Goal: Communication & Community: Answer question/provide support

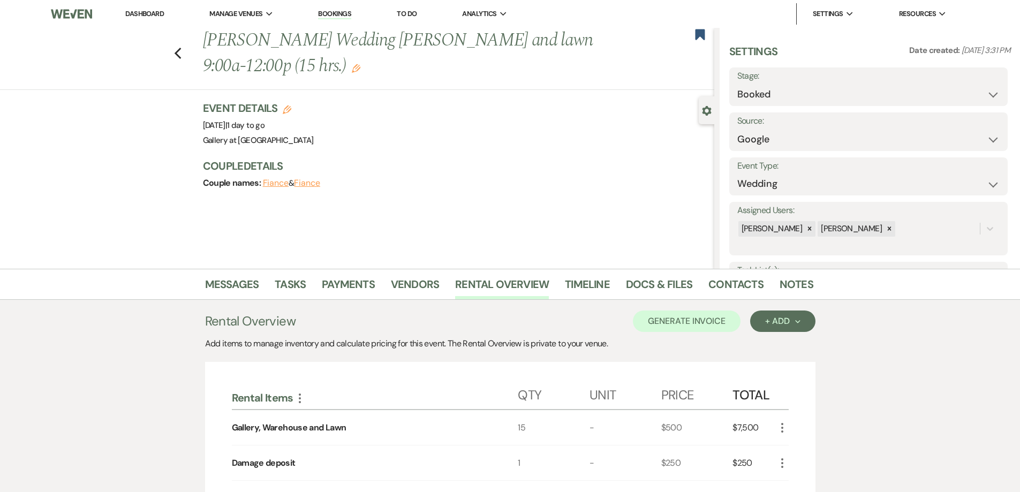
select select "6"
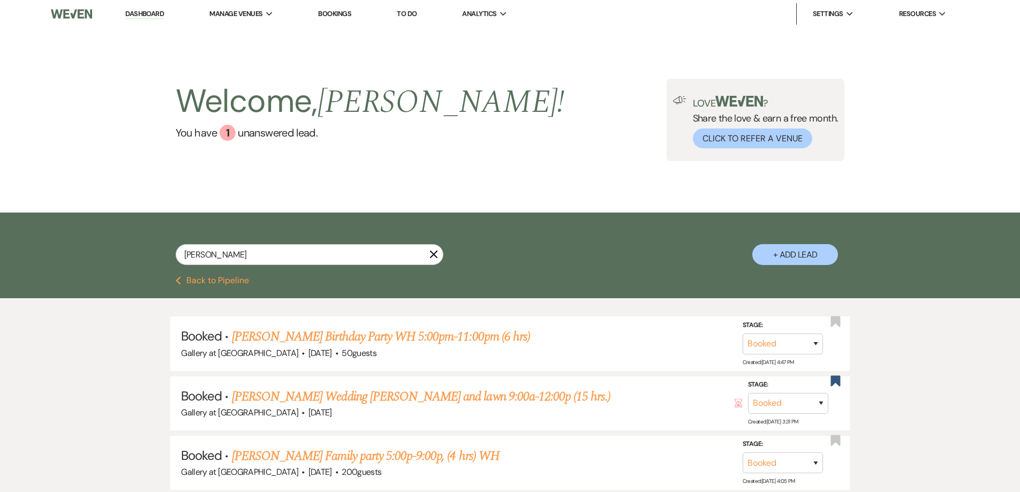
drag, startPoint x: 269, startPoint y: 254, endPoint x: 158, endPoint y: 254, distance: 111.3
click at [158, 254] on div "sheila X + Add Lead" at bounding box center [510, 246] width 771 height 56
click at [387, 400] on link "Sheila Smith's Wedding Gall, WH and lawn 9:00a-12:00p (15 hrs.)" at bounding box center [421, 396] width 379 height 19
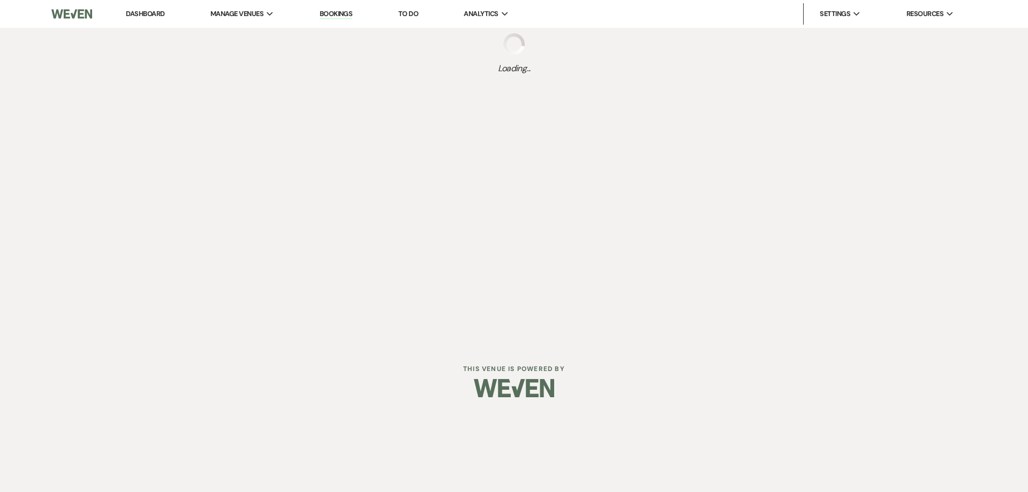
select select "6"
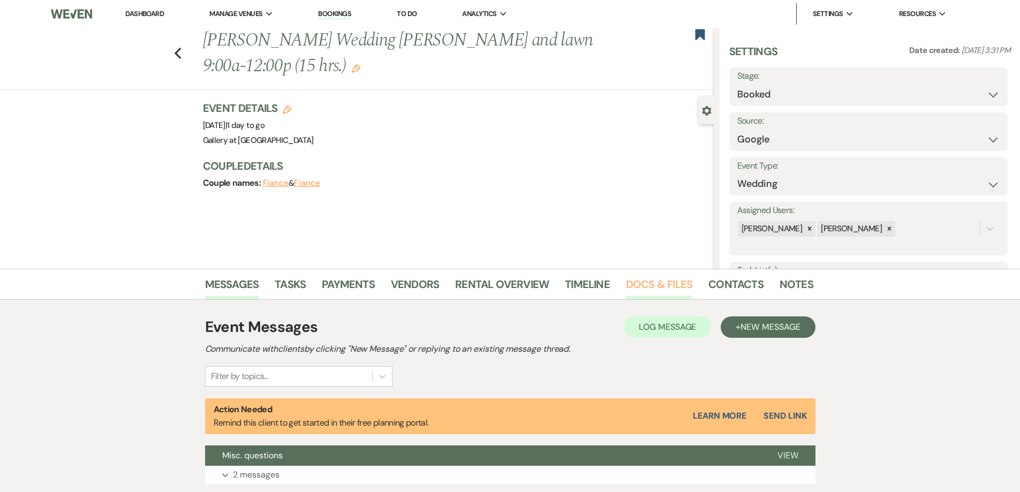
click at [676, 285] on link "Docs & Files" at bounding box center [659, 288] width 66 height 24
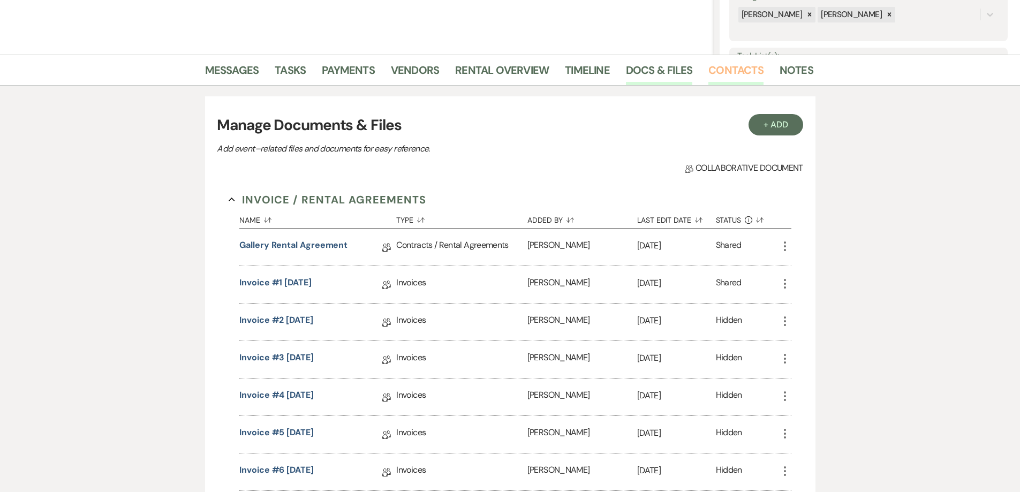
click at [732, 75] on link "Contacts" at bounding box center [735, 74] width 55 height 24
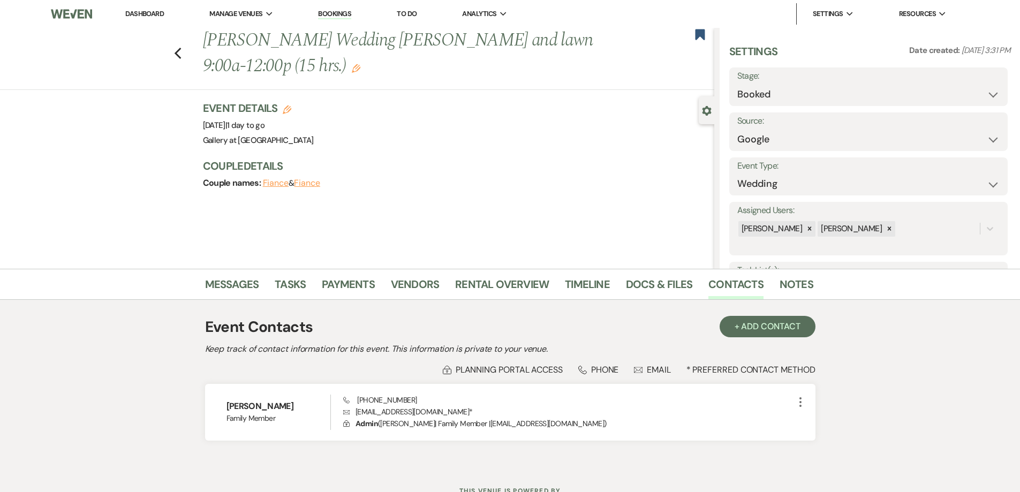
click at [159, 17] on link "Dashboard" at bounding box center [144, 13] width 39 height 9
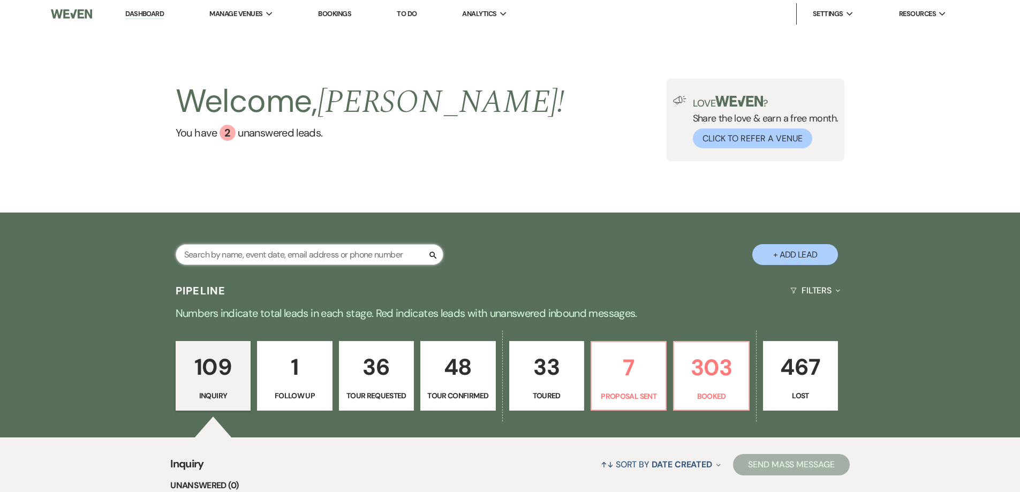
click at [307, 260] on input "text" at bounding box center [310, 254] width 268 height 21
type input "Jasmine"
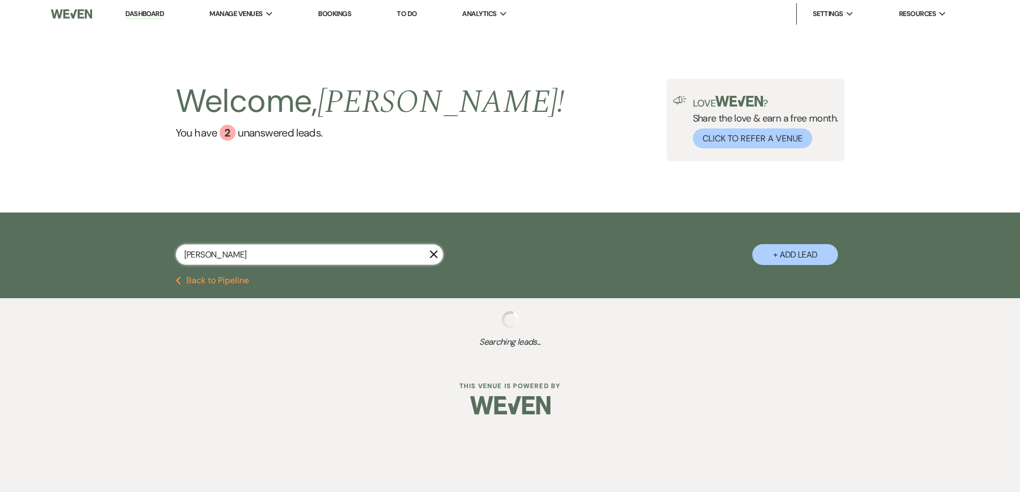
select select "8"
select select "4"
select select "8"
select select "6"
select select "8"
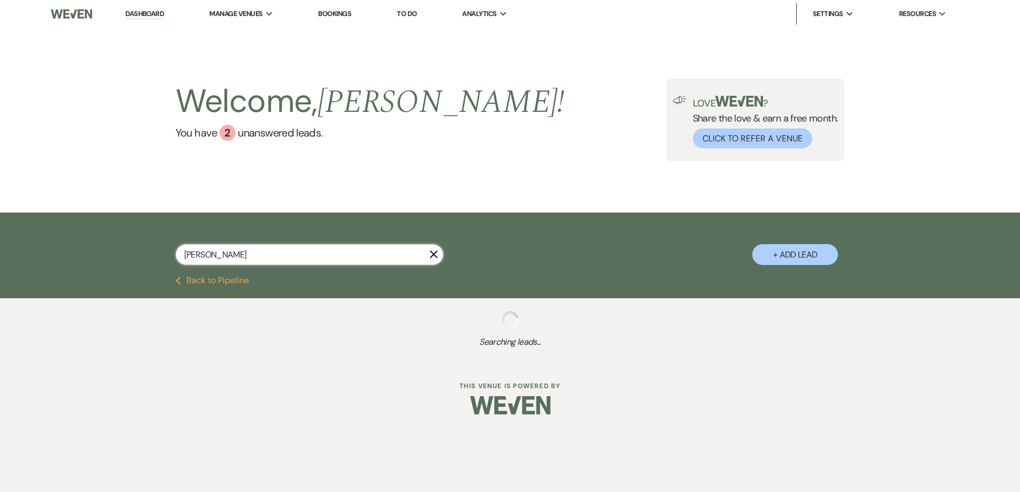
select select "5"
select select "4"
select select "8"
select select "5"
select select "8"
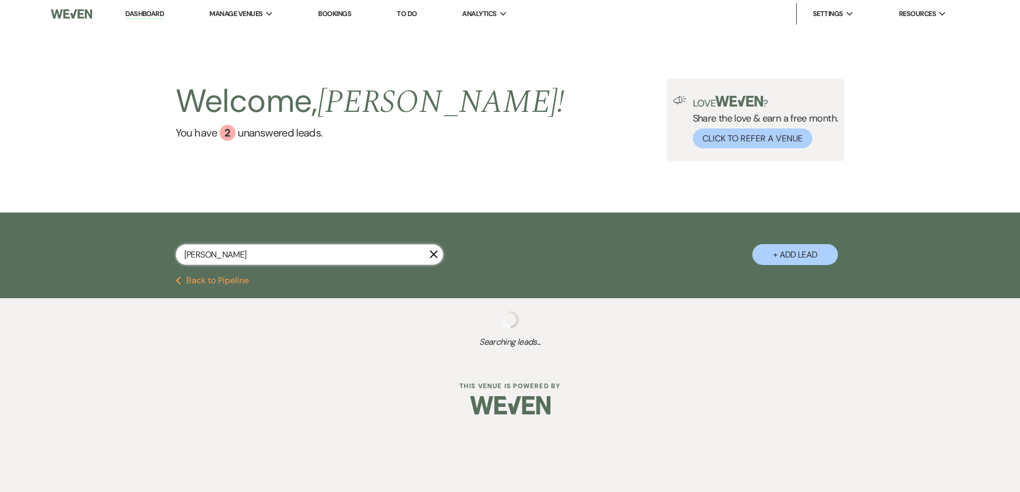
select select "11"
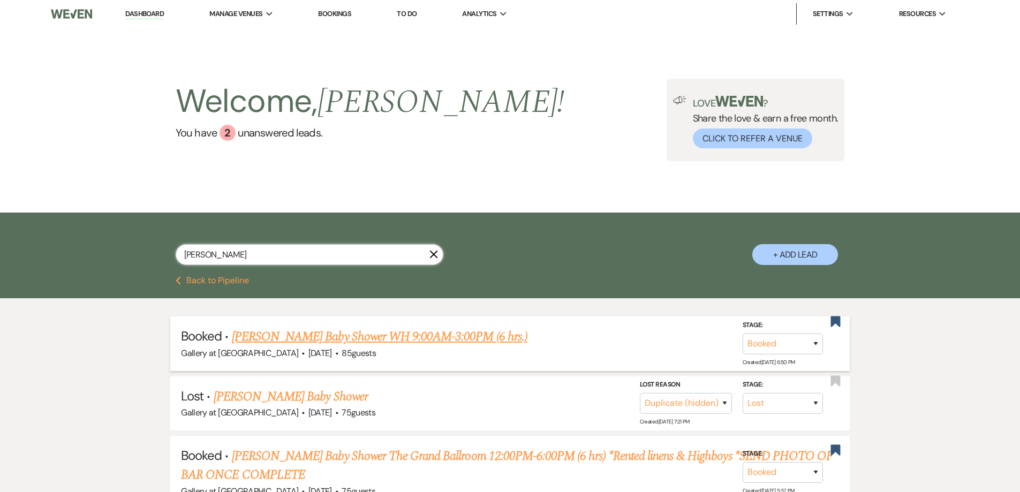
type input "Jasmine"
click at [334, 332] on link "Jasmine Eackles's Baby Shower WH 9:00AM-3:00PM (6 hrs.)" at bounding box center [379, 336] width 295 height 19
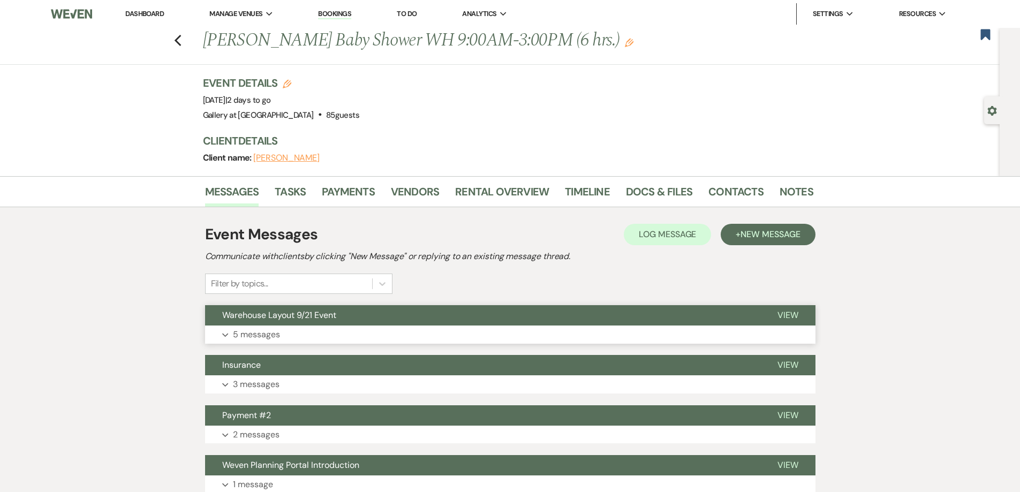
click at [317, 331] on button "Expand 5 messages" at bounding box center [510, 334] width 610 height 18
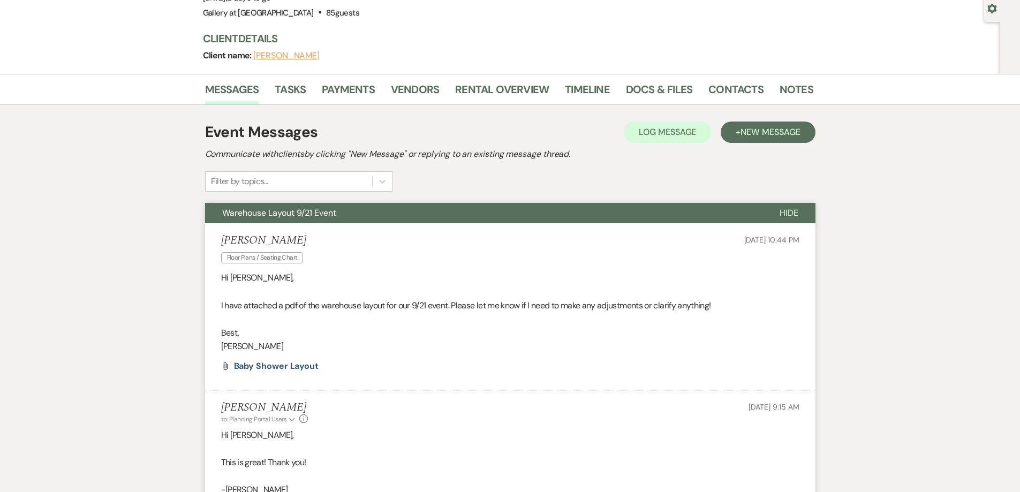
scroll to position [107, 0]
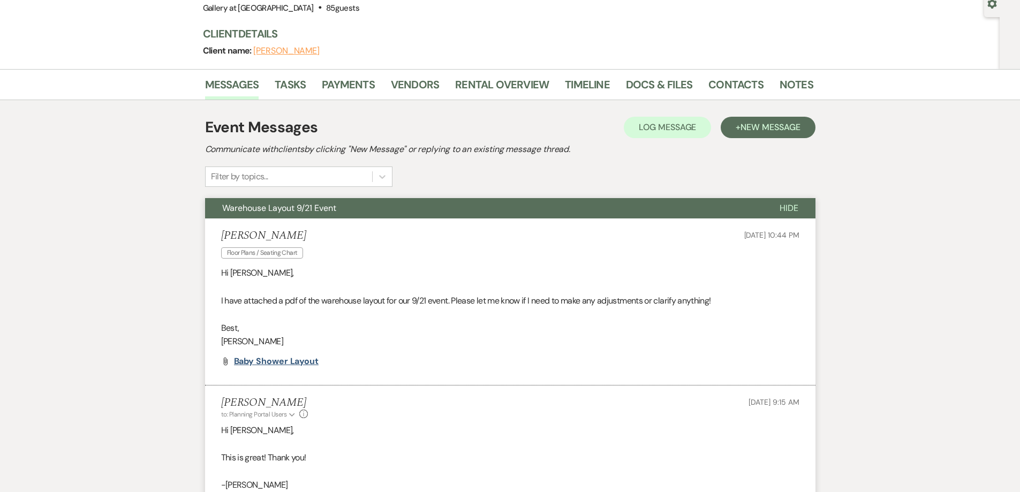
click at [299, 358] on span "Baby Shower Layout" at bounding box center [276, 360] width 85 height 11
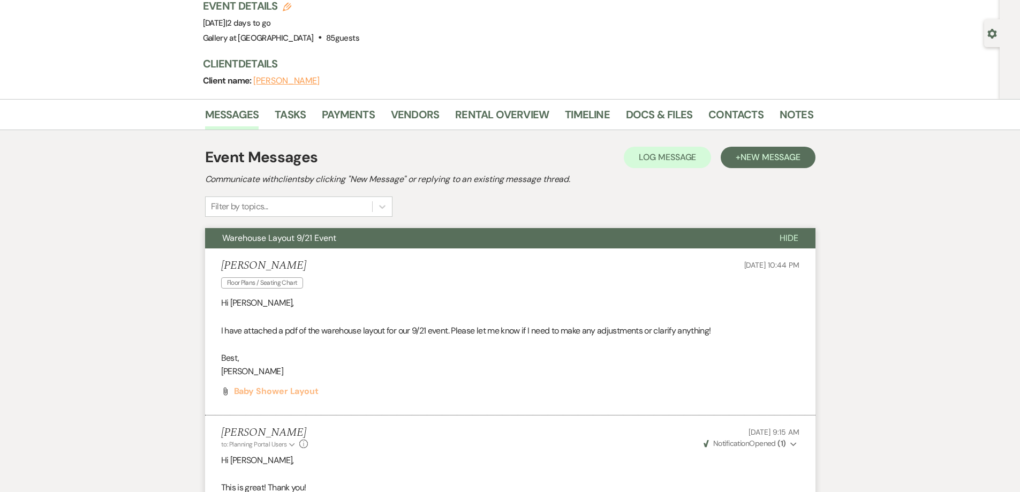
scroll to position [0, 0]
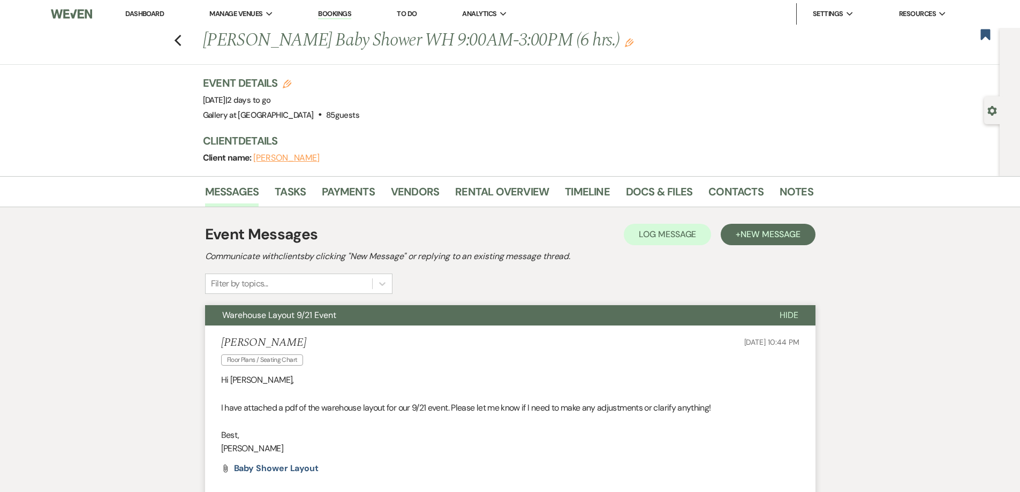
click at [148, 13] on link "Dashboard" at bounding box center [144, 13] width 39 height 9
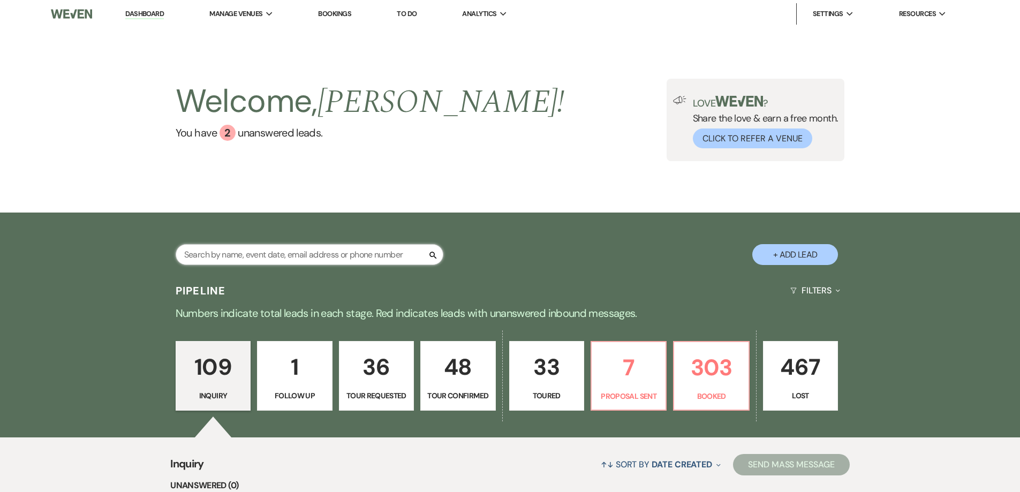
click at [260, 259] on input "text" at bounding box center [310, 254] width 268 height 21
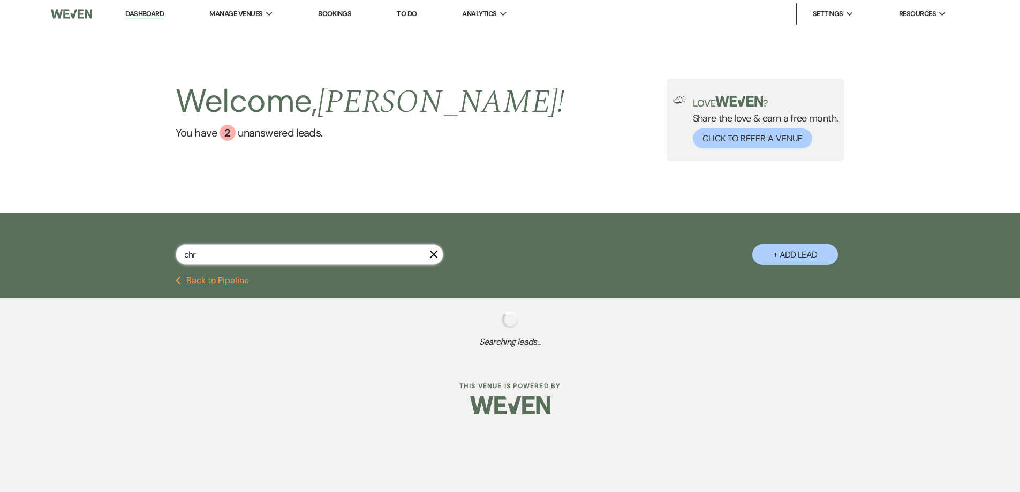
type input "chri"
select select "4"
select select "6"
select select "5"
select select "2"
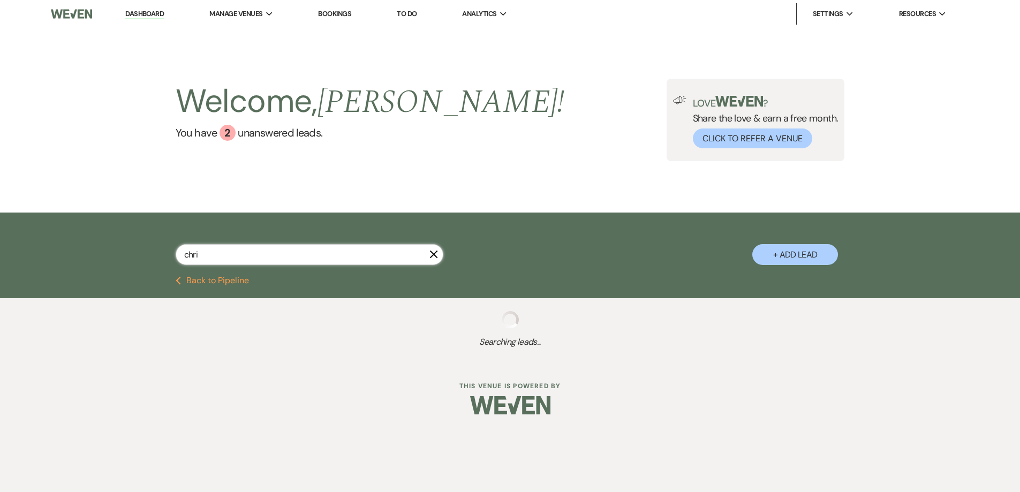
select select "8"
select select "4"
select select "8"
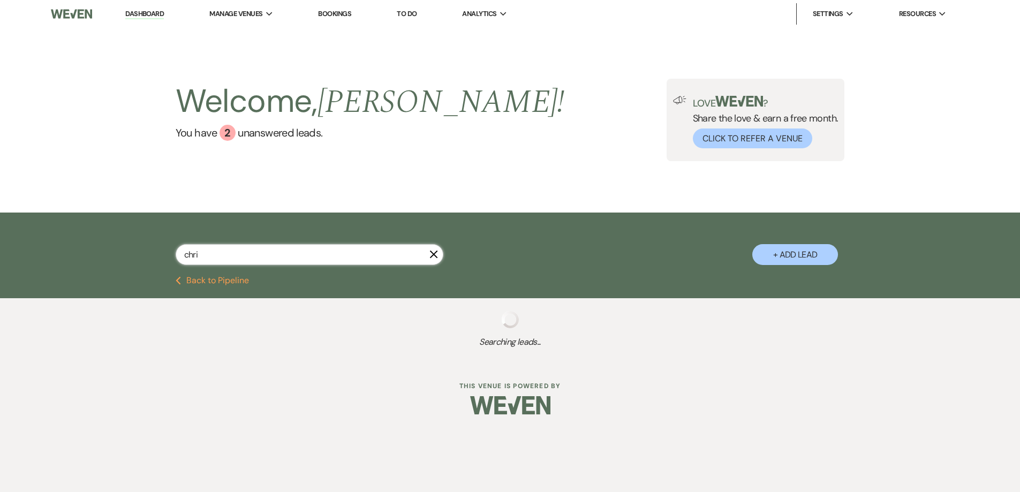
select select "8"
select select "5"
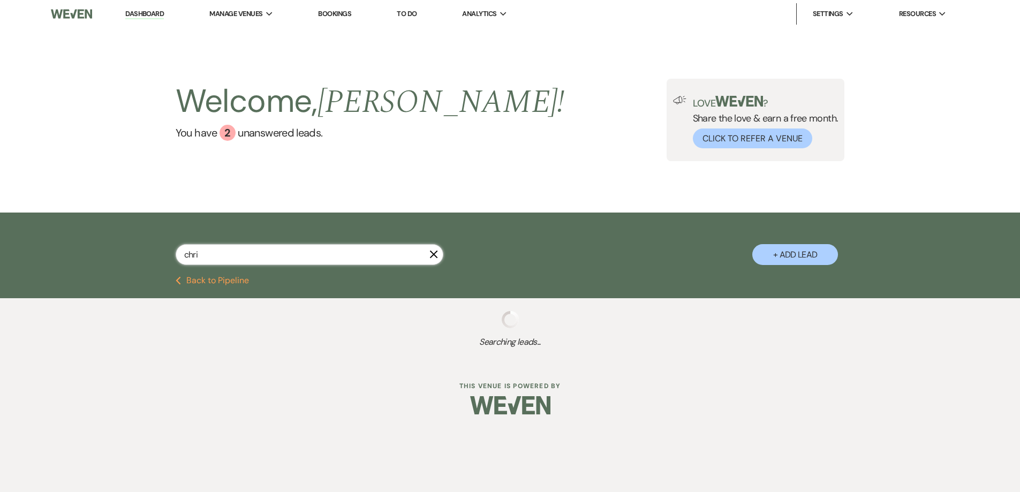
select select "8"
select select "6"
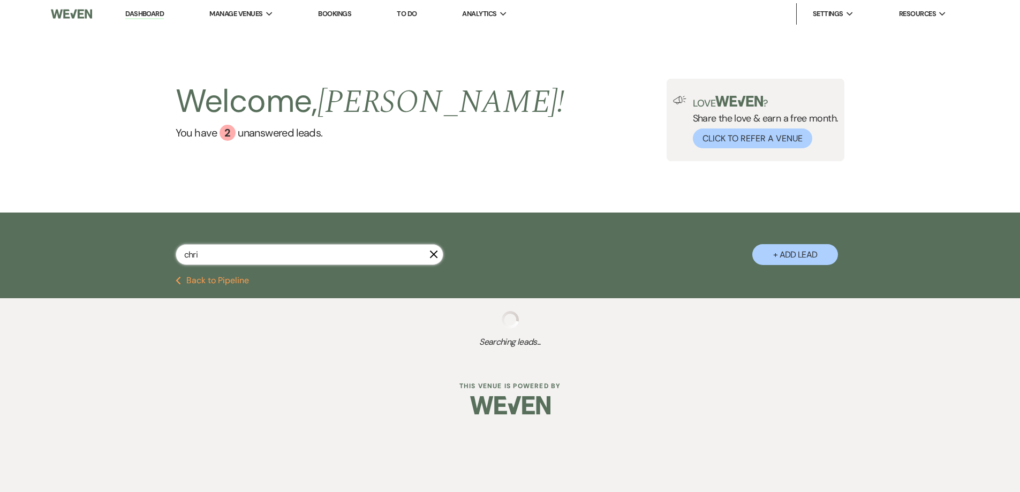
select select "8"
select select "4"
select select "8"
select select "4"
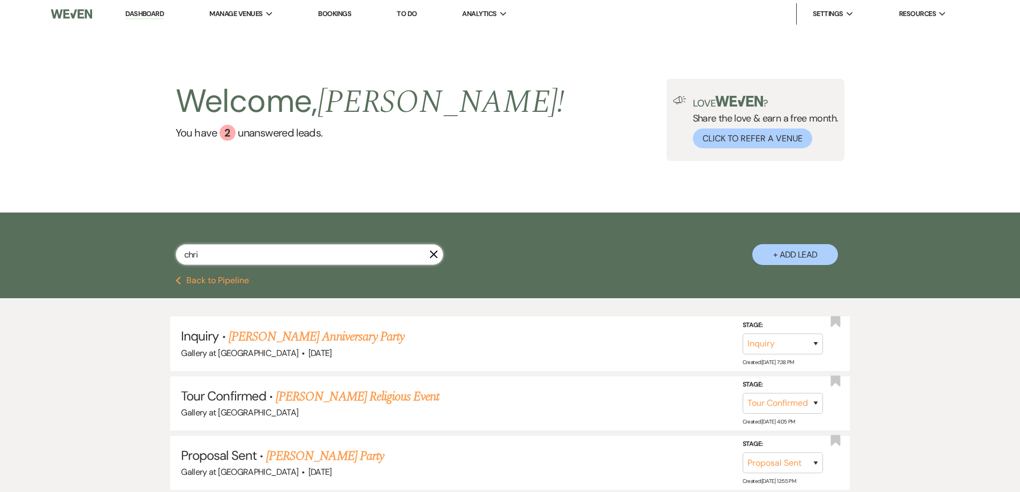
type input "chris"
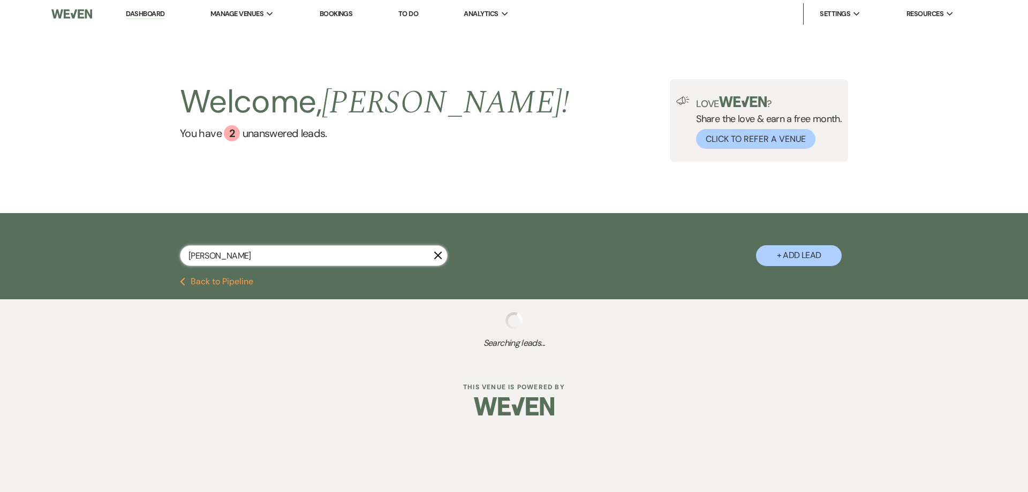
select select "4"
select select "6"
select select "5"
select select "2"
select select "8"
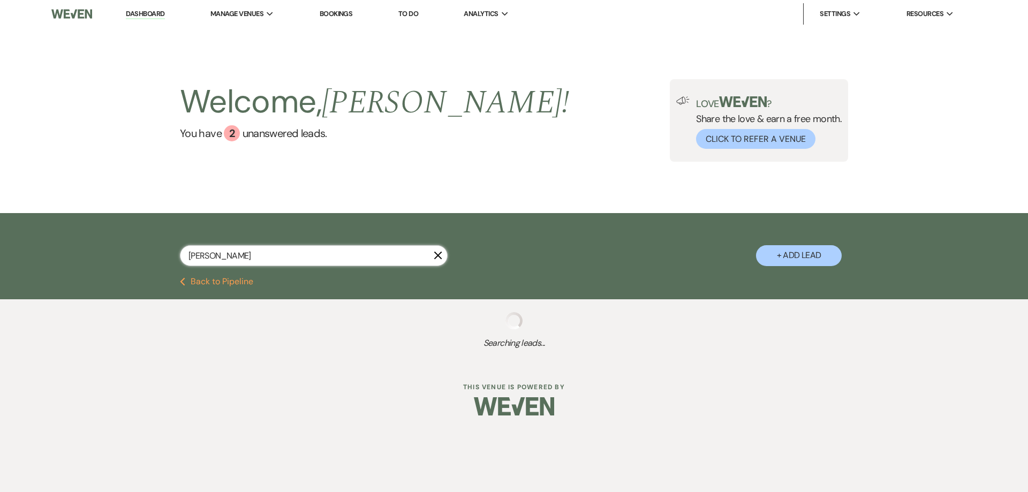
select select "4"
select select "8"
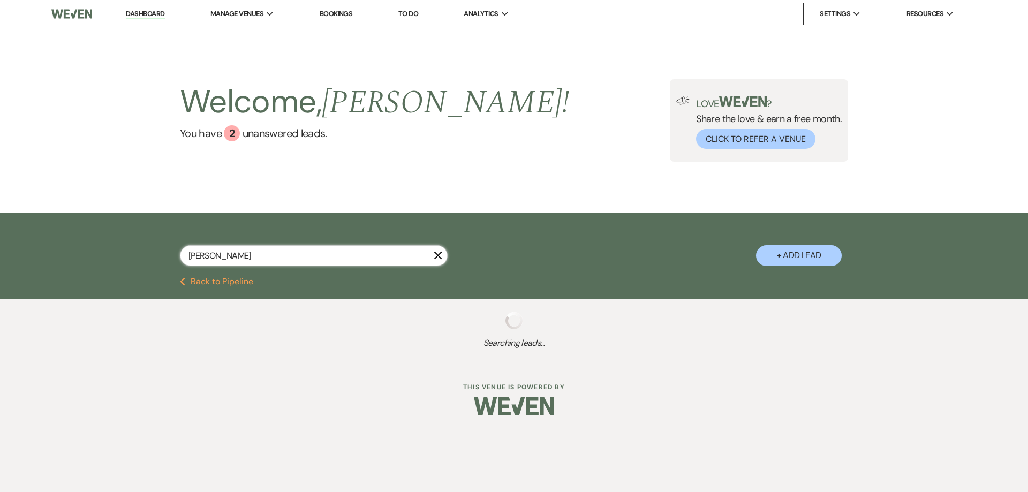
select select "8"
select select "5"
select select "8"
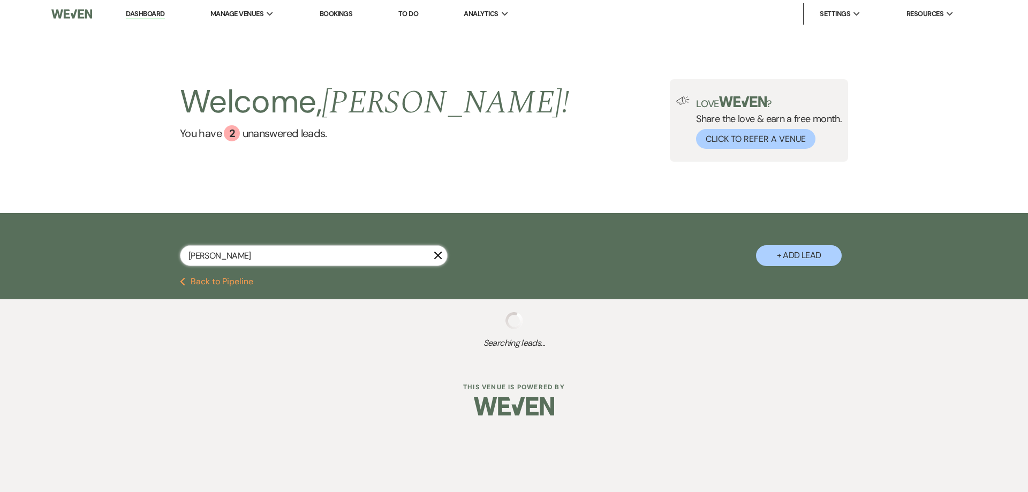
select select "8"
select select "6"
select select "8"
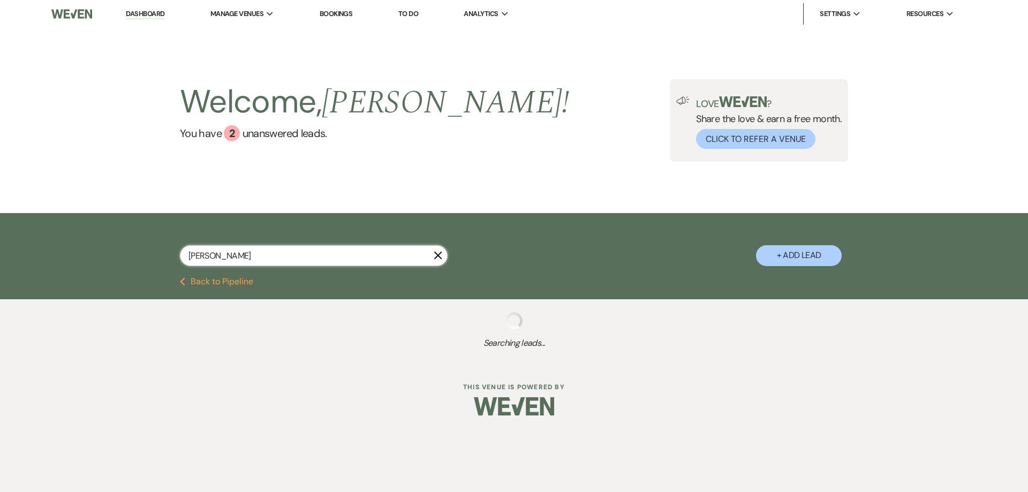
select select "4"
select select "8"
select select "4"
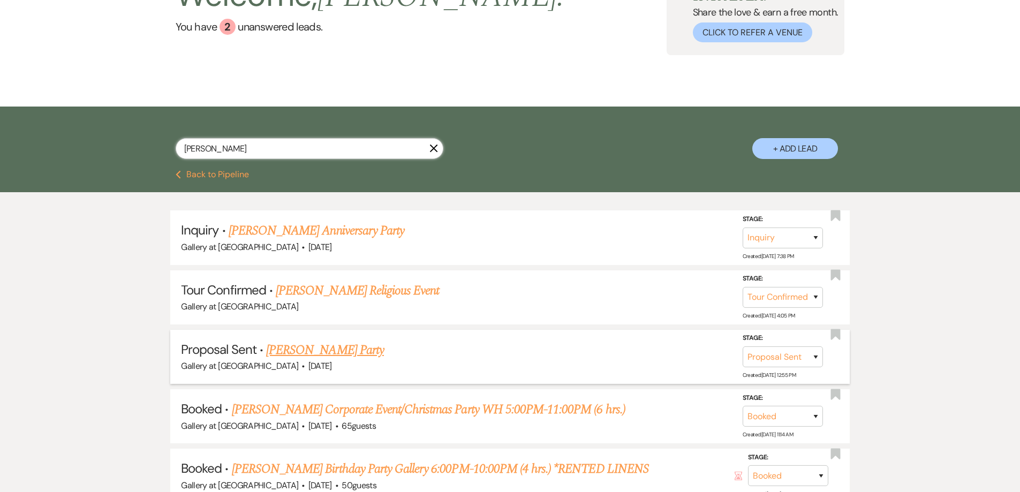
scroll to position [107, 0]
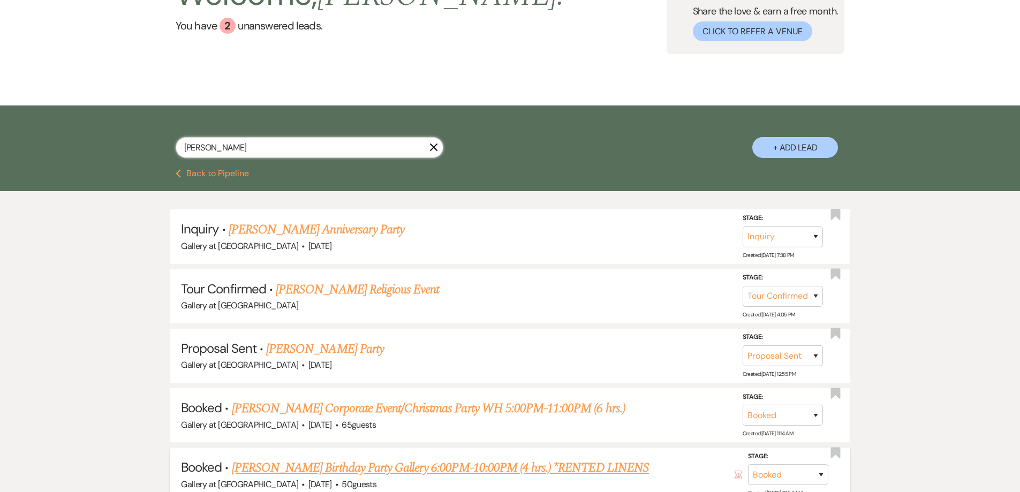
type input "chris"
click at [327, 468] on link "CHRISTOPHER ADENIYI's Birthday Party Gallery 6:00PM-10:00PM (4 hrs.) *RENTED LI…" at bounding box center [440, 467] width 417 height 19
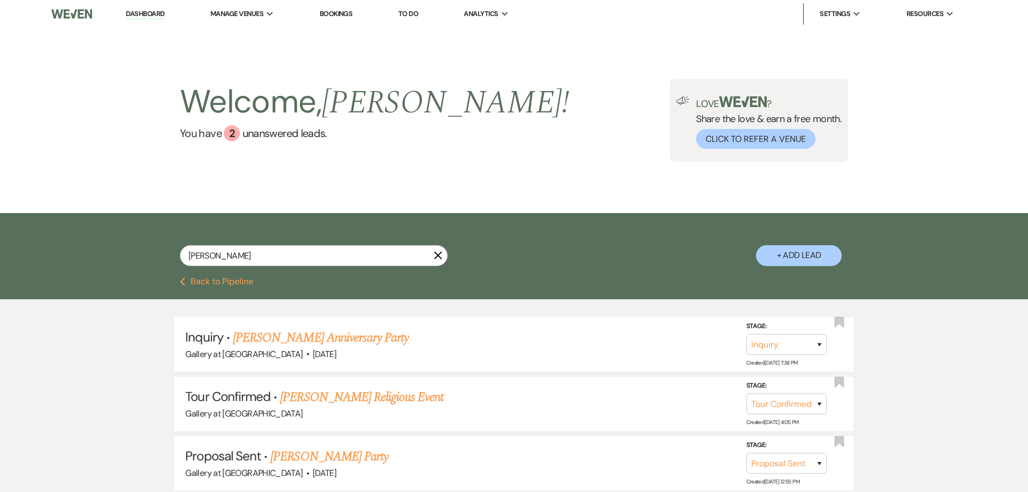
select select "5"
select select "4"
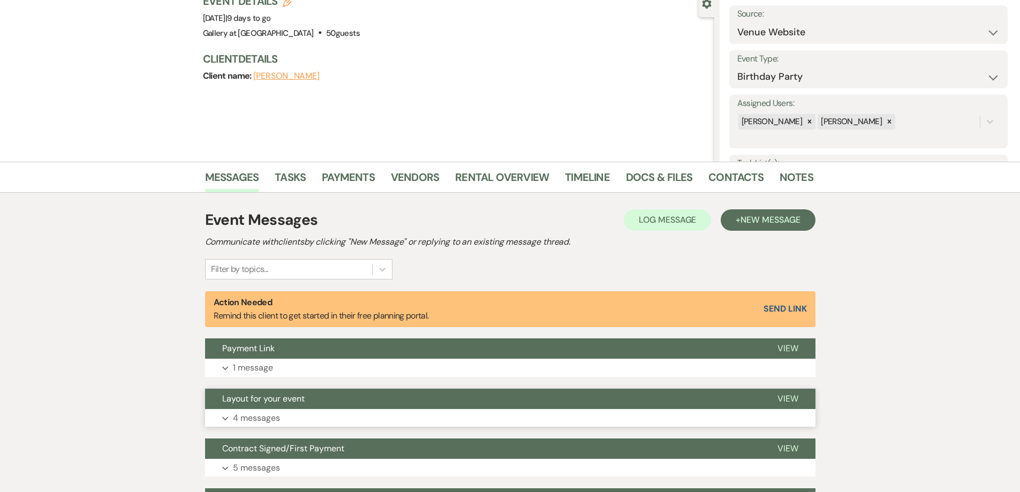
click at [279, 416] on p "4 messages" at bounding box center [256, 418] width 47 height 14
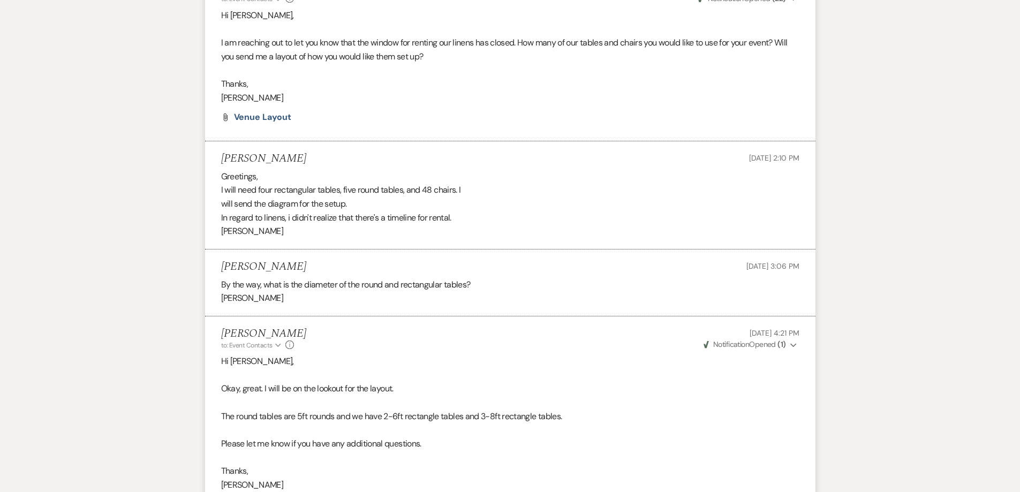
scroll to position [482, 0]
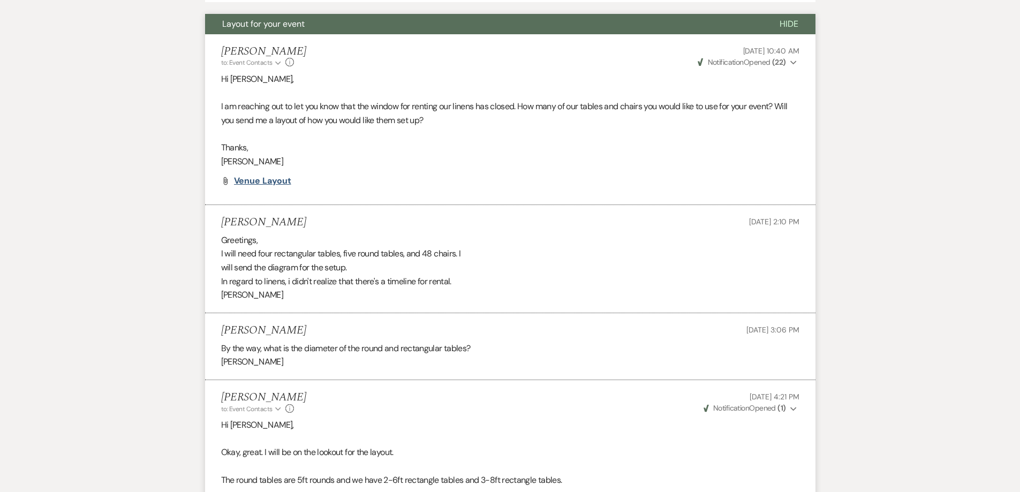
click at [271, 179] on span "Venue Layout" at bounding box center [262, 180] width 57 height 11
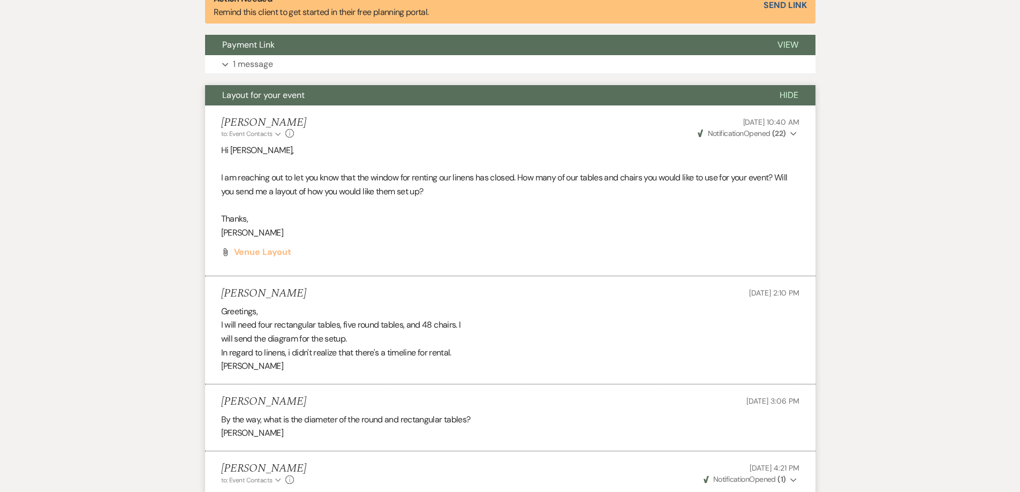
scroll to position [214, 0]
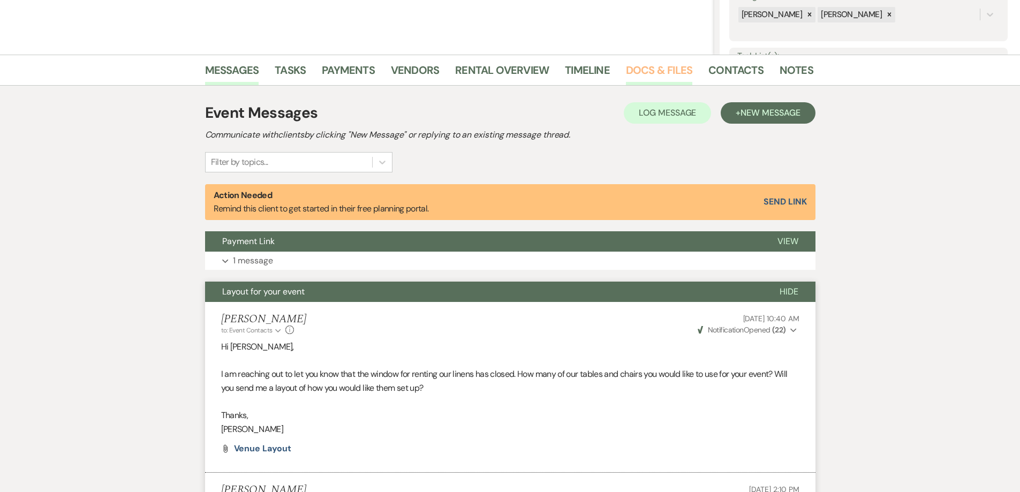
click at [648, 69] on link "Docs & Files" at bounding box center [659, 74] width 66 height 24
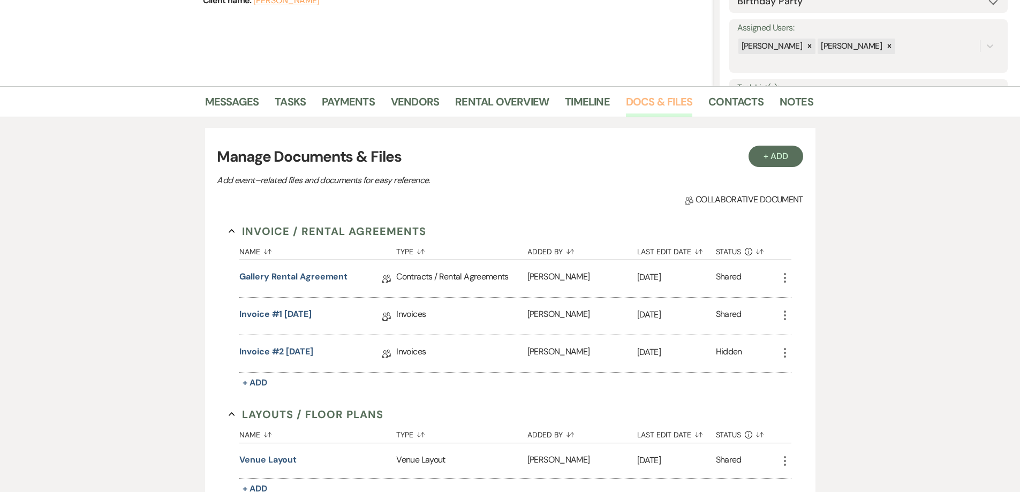
scroll to position [161, 0]
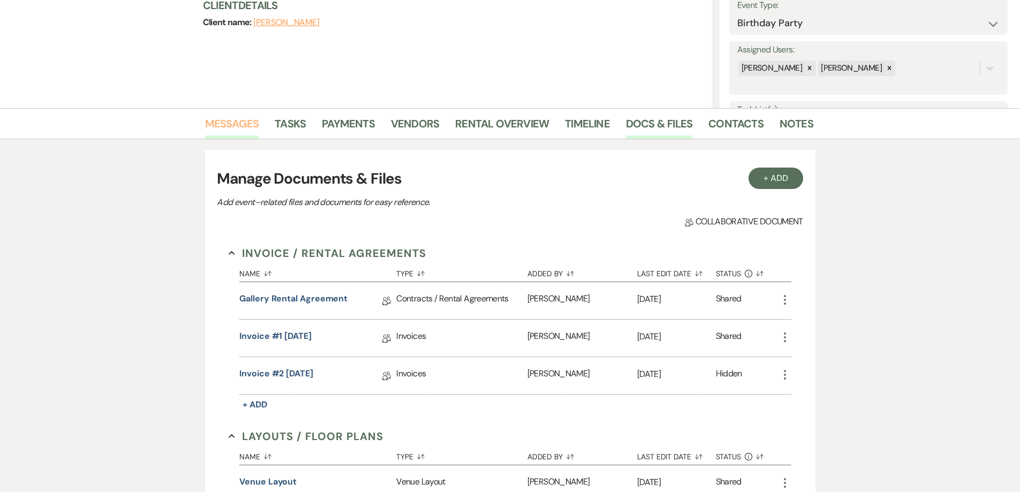
click at [237, 125] on link "Messages" at bounding box center [232, 127] width 54 height 24
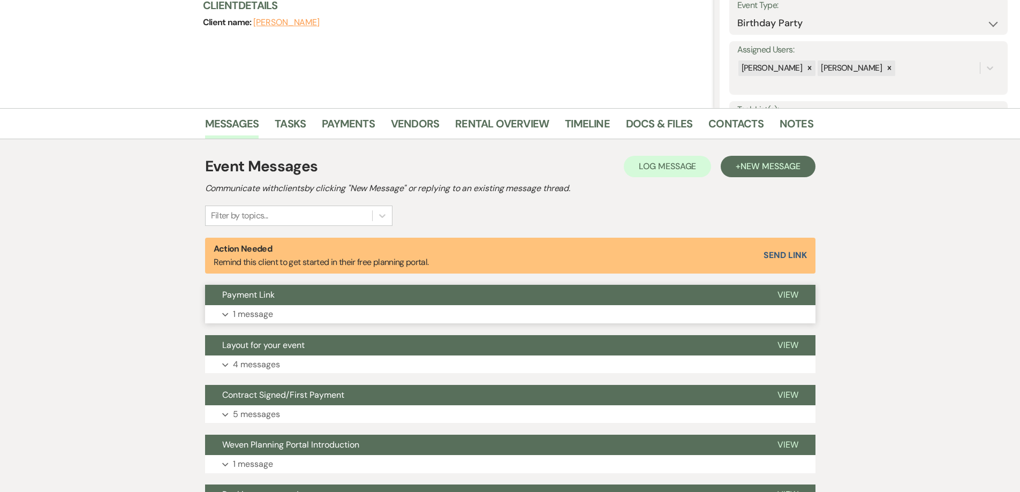
click at [363, 317] on button "Expand 1 message" at bounding box center [510, 314] width 610 height 18
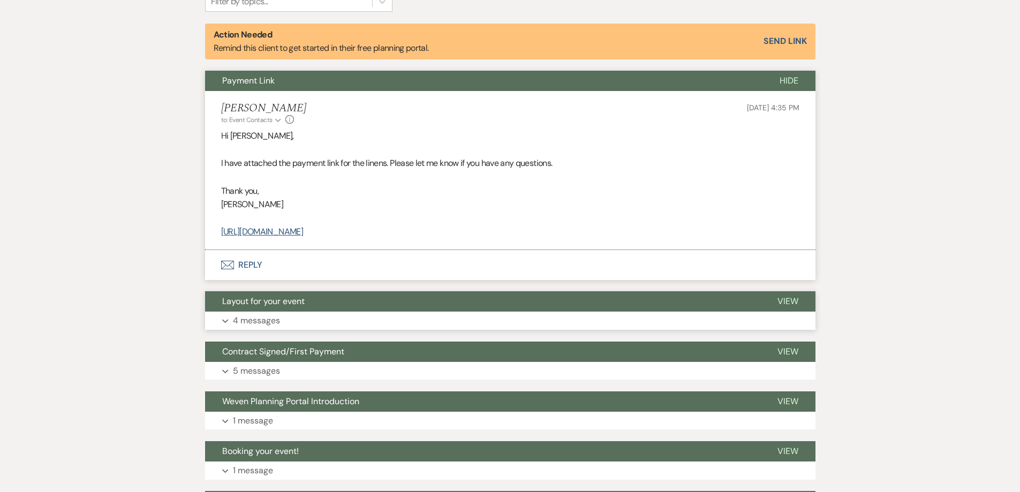
click at [366, 319] on button "Expand 4 messages" at bounding box center [510, 321] width 610 height 18
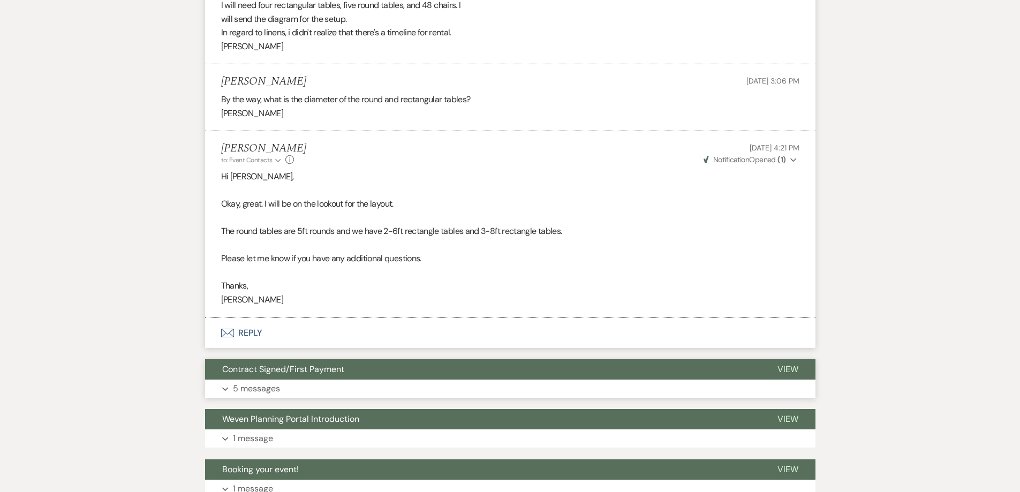
scroll to position [910, 0]
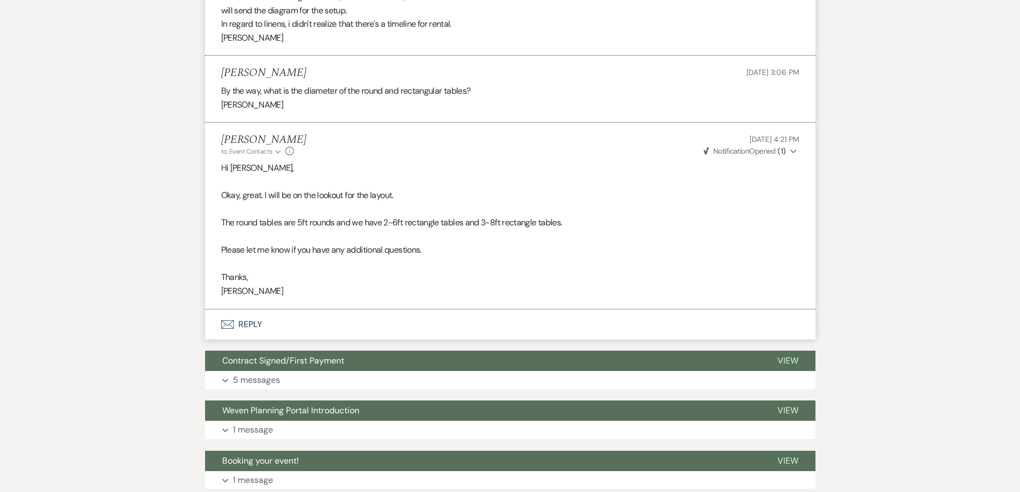
click at [310, 325] on button "Envelope Reply" at bounding box center [510, 324] width 610 height 30
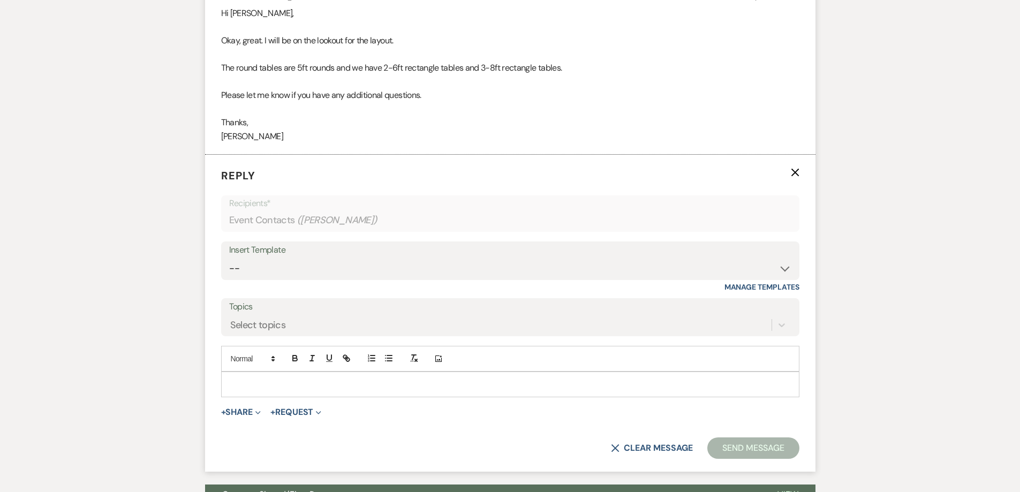
scroll to position [1071, 0]
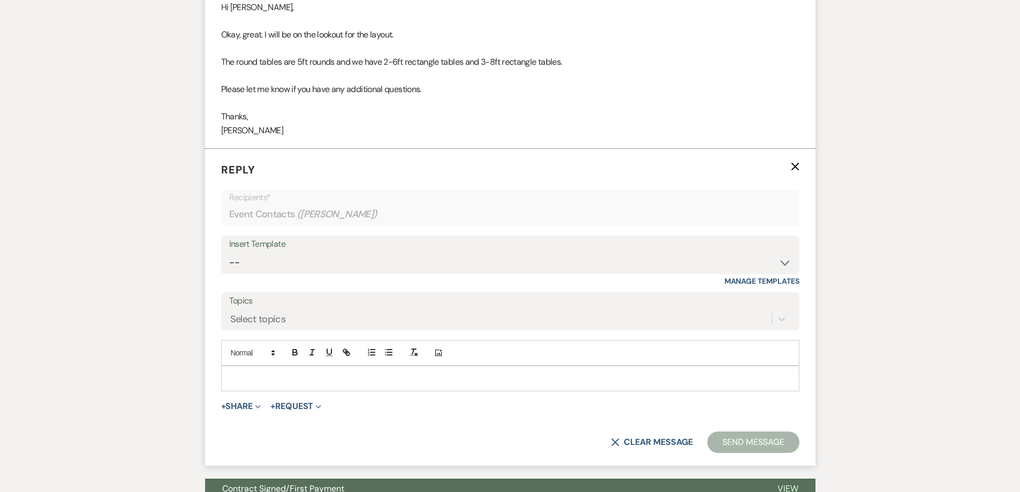
click at [325, 375] on p at bounding box center [510, 379] width 561 height 12
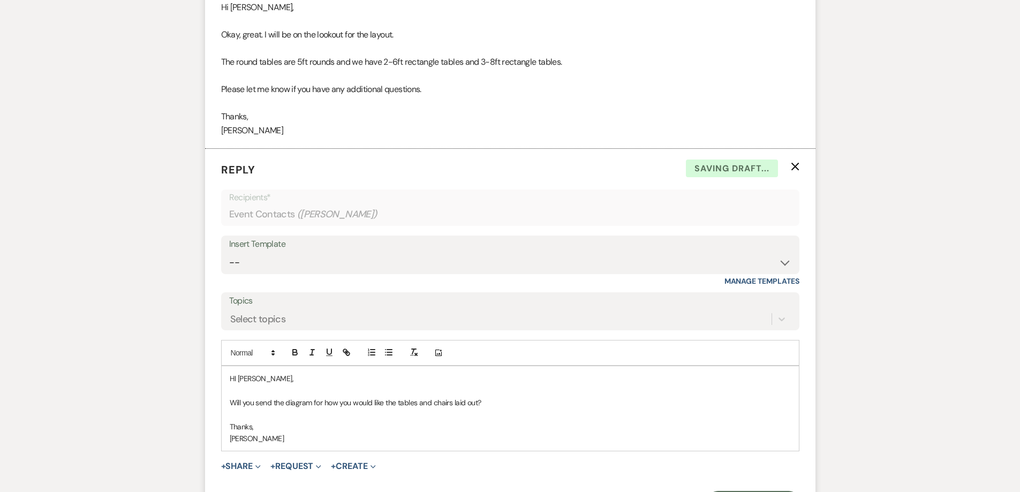
click at [236, 376] on p "HI Christopher," at bounding box center [510, 379] width 561 height 12
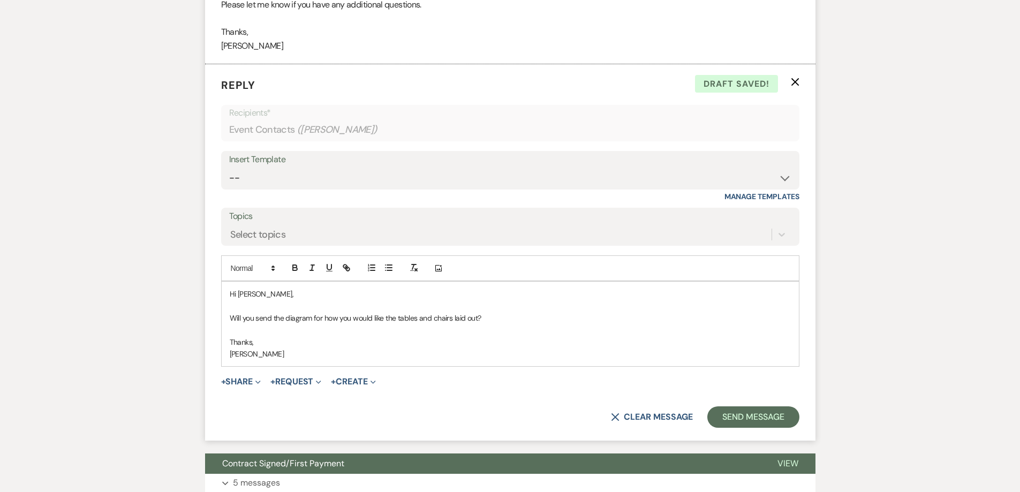
scroll to position [1178, 0]
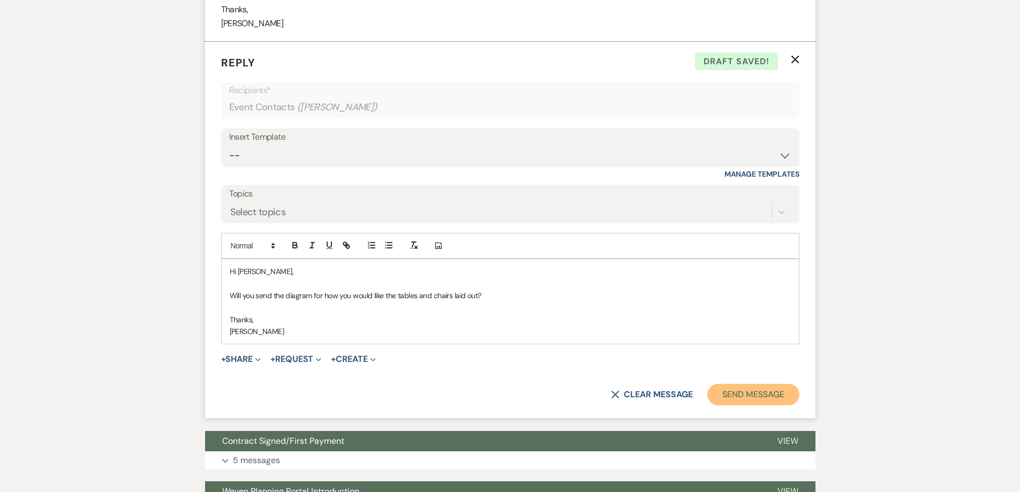
click at [752, 401] on button "Send Message" at bounding box center [753, 394] width 92 height 21
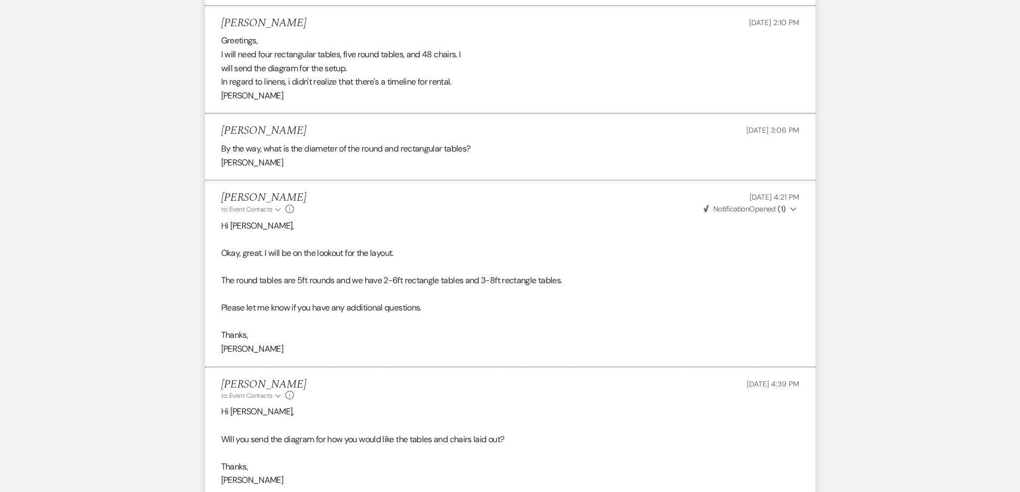
scroll to position [477, 0]
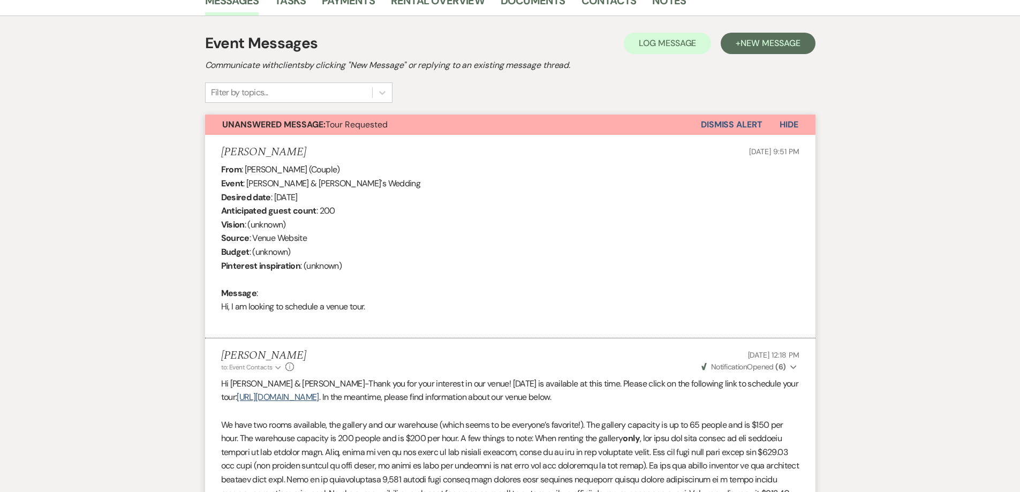
scroll to position [122, 0]
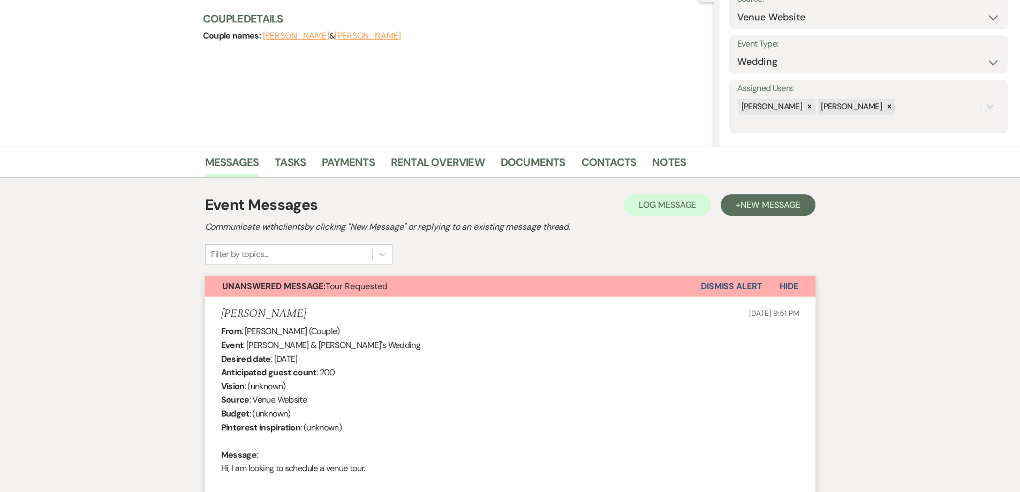
click at [737, 285] on button "Dismiss Alert" at bounding box center [732, 286] width 62 height 20
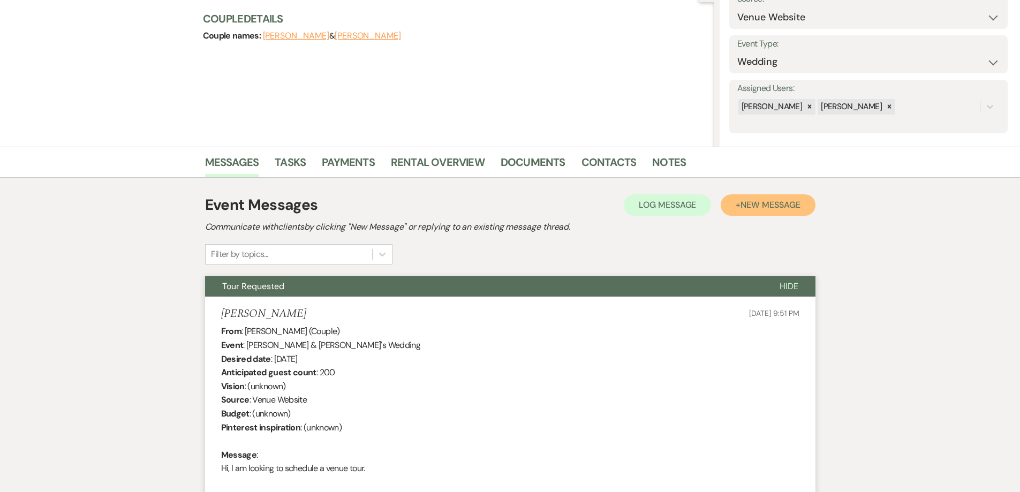
click at [769, 206] on span "New Message" at bounding box center [769, 204] width 59 height 11
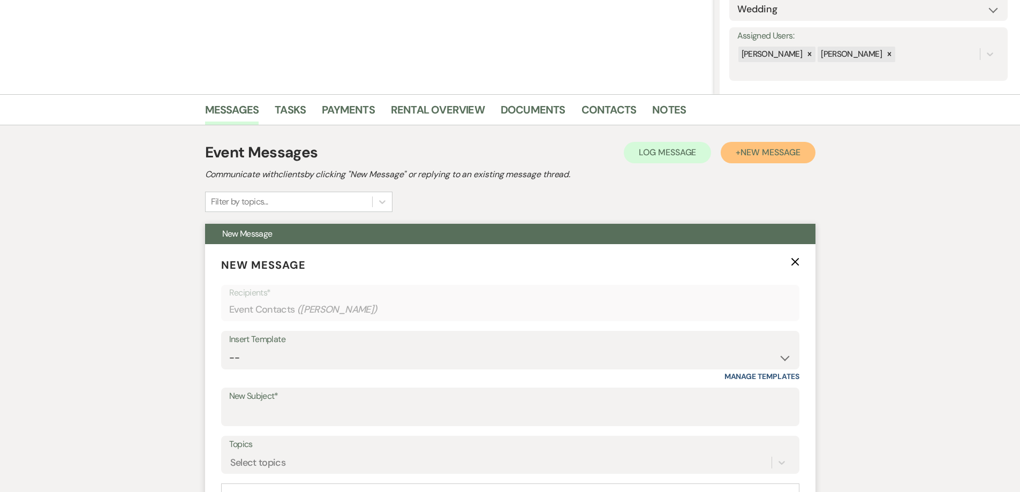
scroll to position [229, 0]
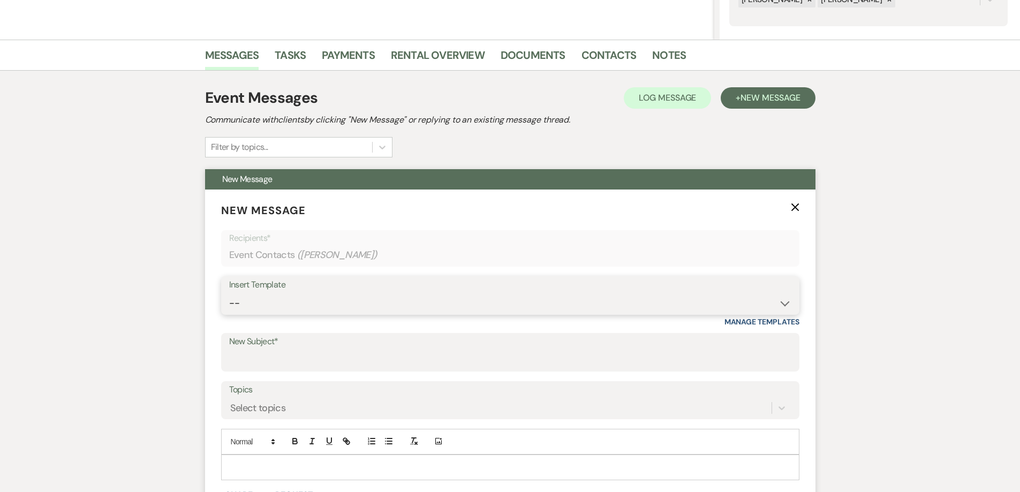
click at [299, 308] on select "-- Initial Inquiry Response-DATE IS AVAILABLE Initial Inquiry Response-DATE NOT…" at bounding box center [510, 303] width 562 height 21
select select "2610"
click at [229, 293] on select "-- Initial Inquiry Response-DATE IS AVAILABLE Initial Inquiry Response-DATE NOT…" at bounding box center [510, 303] width 562 height 21
type input "ACTION REQUIRED: Booking your Event!"
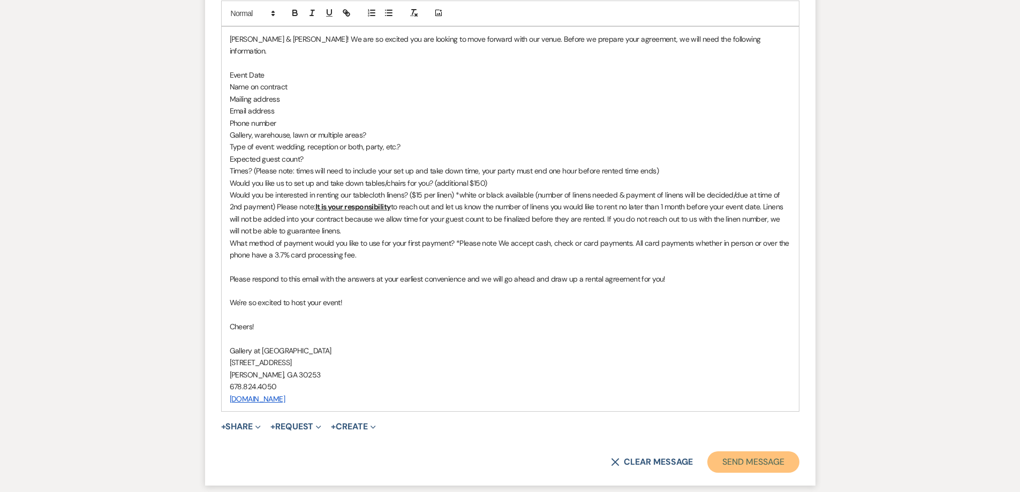
click at [727, 451] on button "Send Message" at bounding box center [753, 461] width 92 height 21
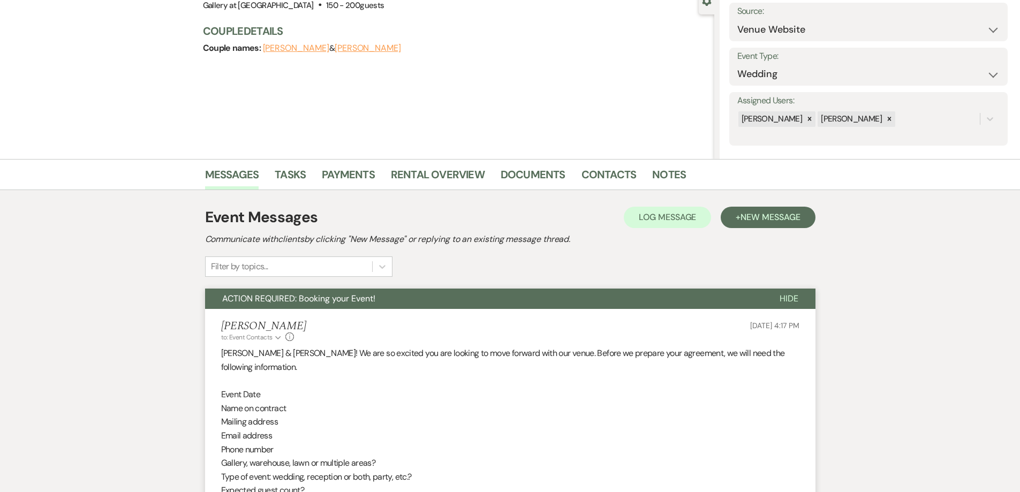
scroll to position [0, 0]
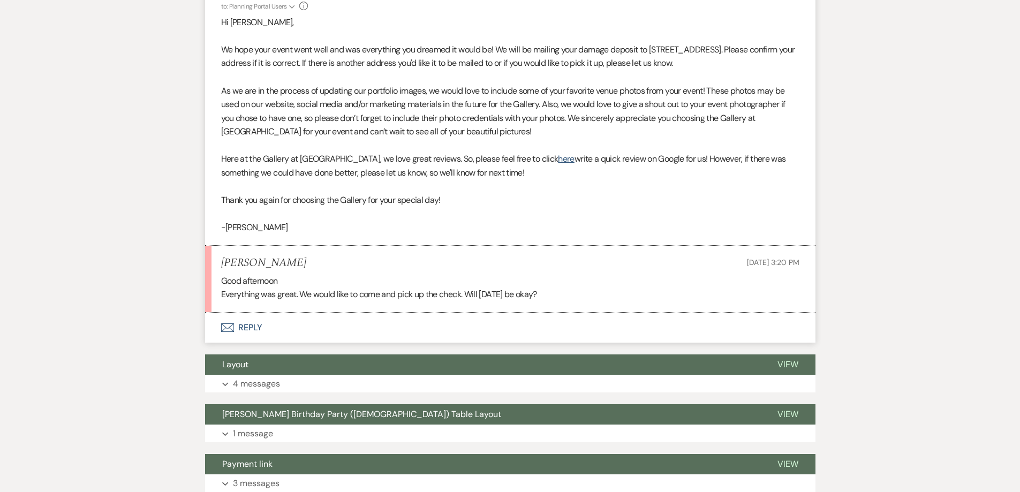
click at [302, 313] on button "Envelope Reply" at bounding box center [510, 328] width 610 height 30
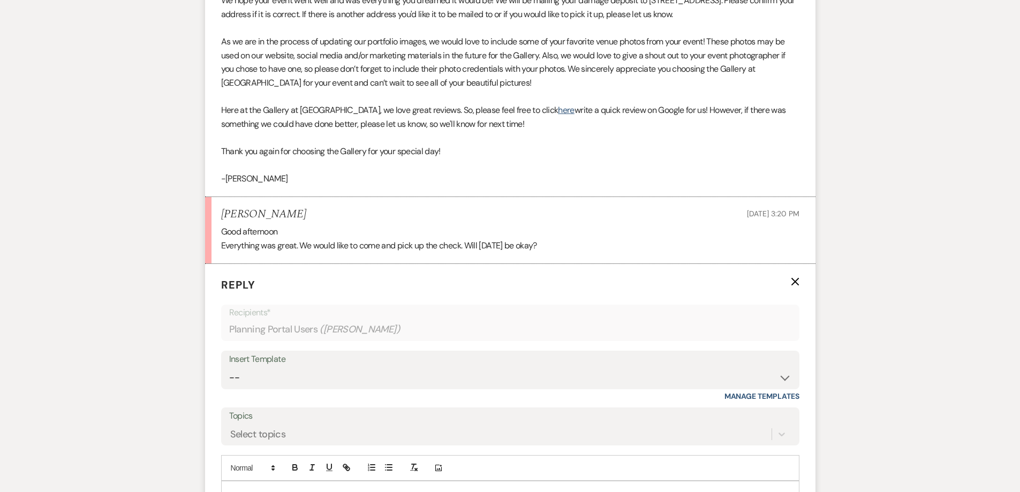
scroll to position [481, 0]
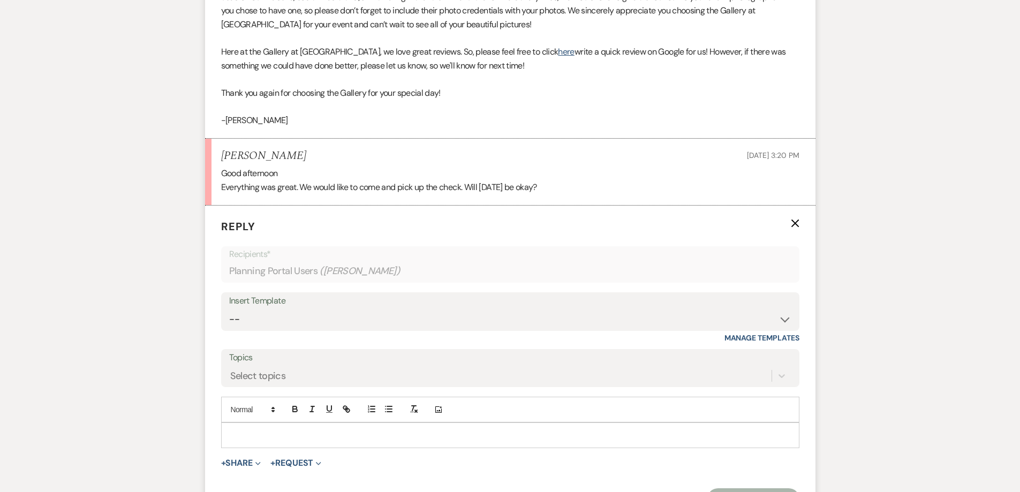
click at [332, 429] on p at bounding box center [510, 435] width 561 height 12
click at [332, 423] on div "Yes, that is perfect! -Shelby Baker" at bounding box center [510, 447] width 577 height 49
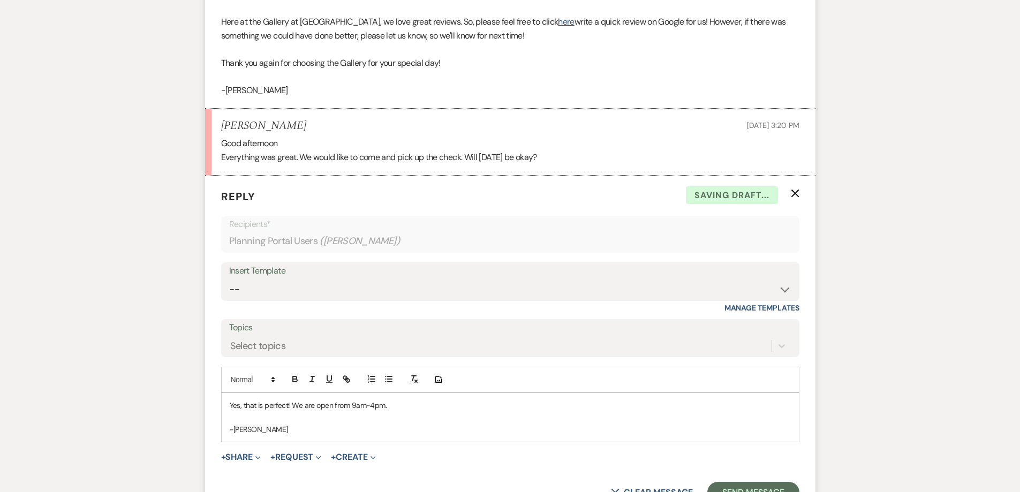
scroll to position [535, 0]
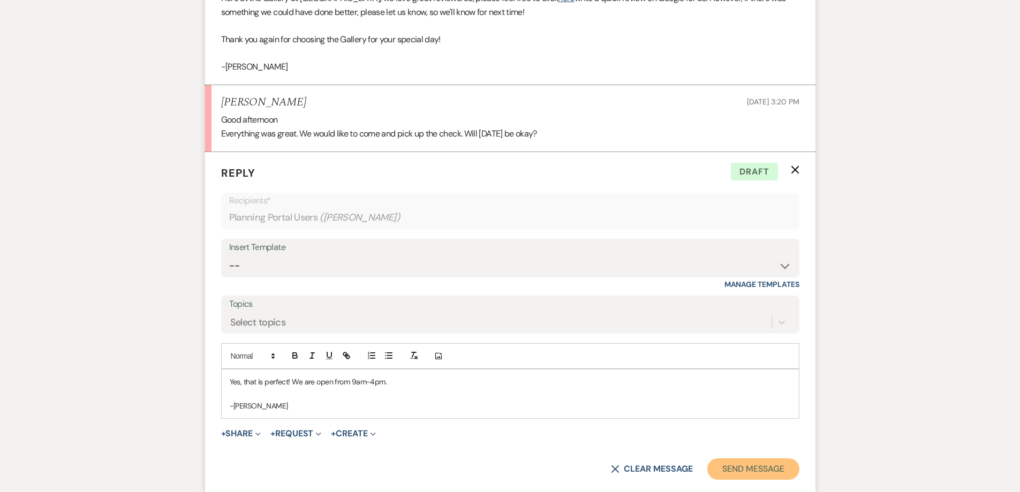
click at [748, 458] on button "Send Message" at bounding box center [753, 468] width 92 height 21
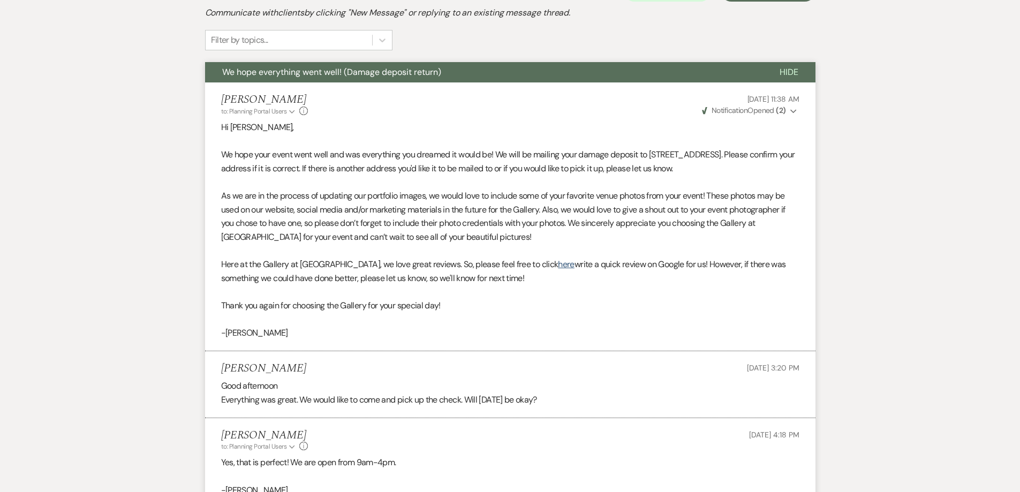
scroll to position [267, 0]
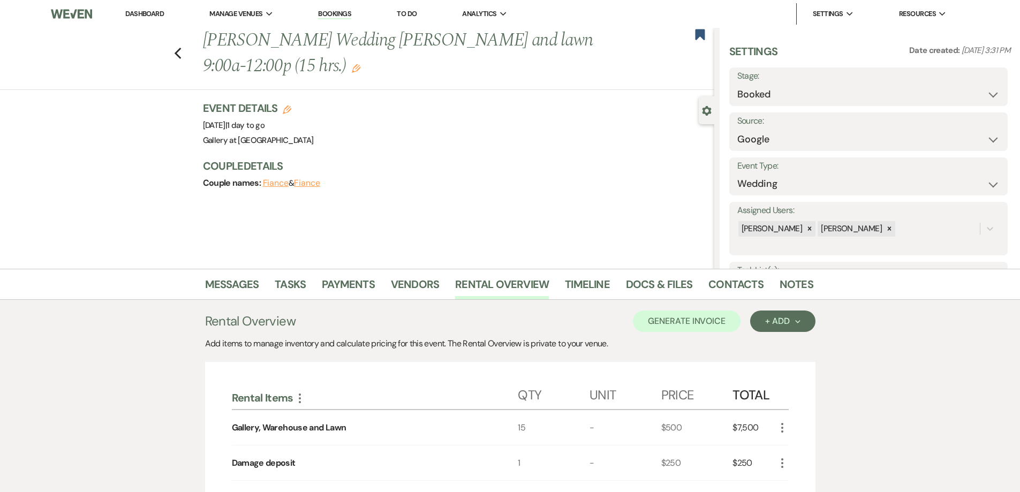
select select "6"
click at [148, 11] on link "Dashboard" at bounding box center [144, 13] width 39 height 9
